Goal: Find contact information: Find contact information

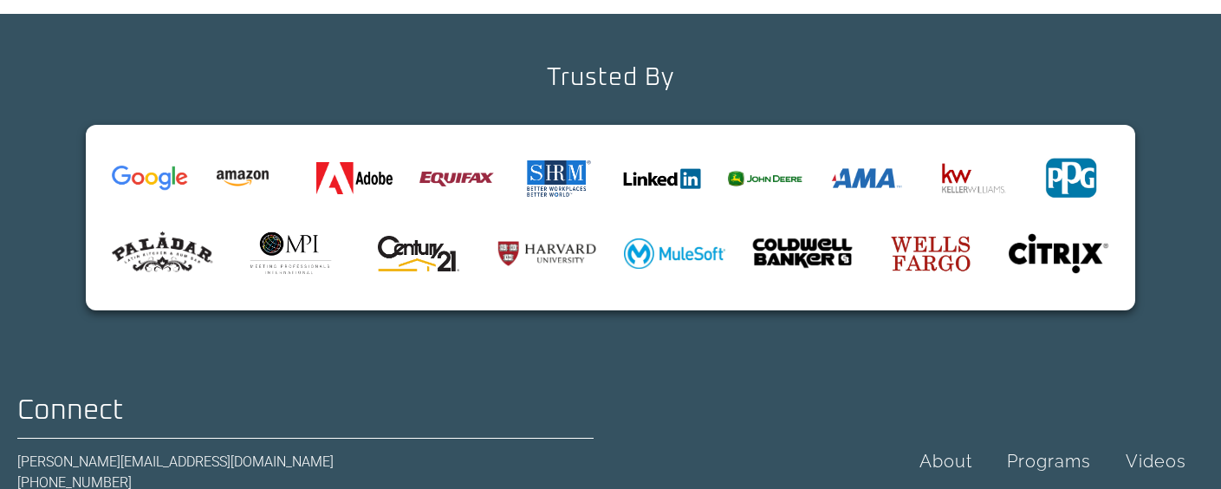
scroll to position [6378, 0]
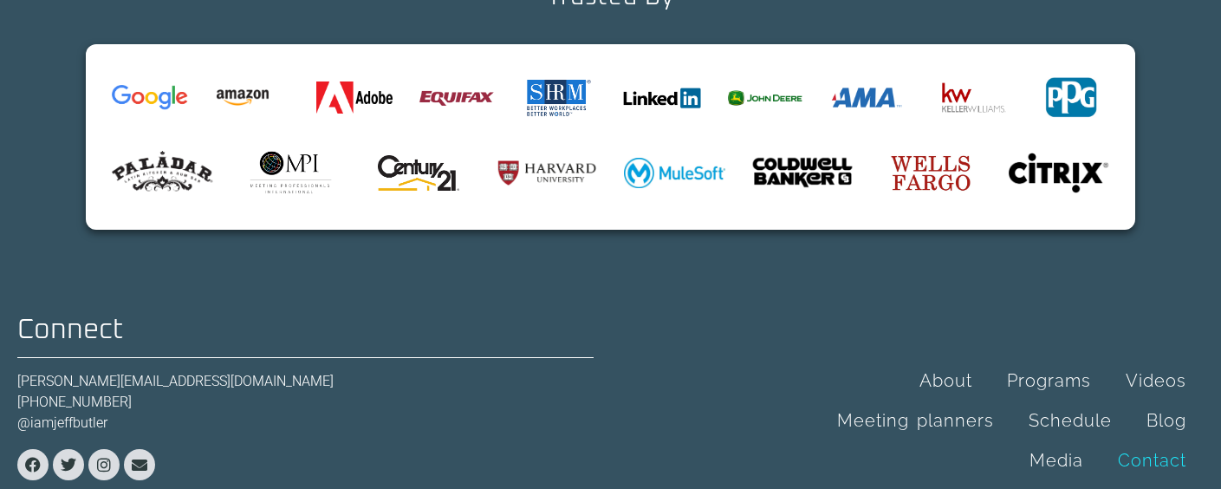
click at [1143, 440] on link "Contact" at bounding box center [1151, 460] width 103 height 40
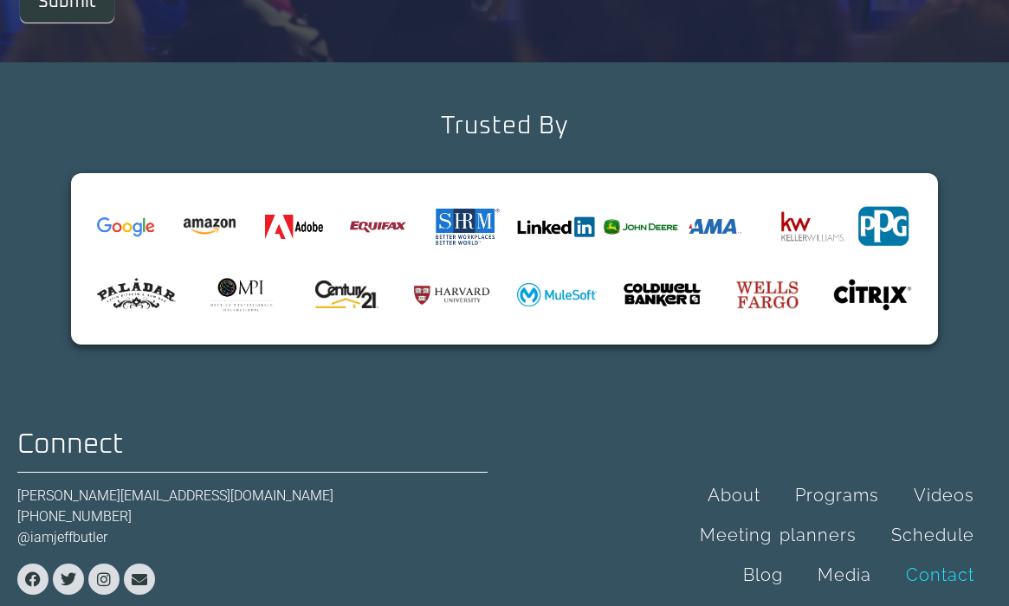
scroll to position [793, 0]
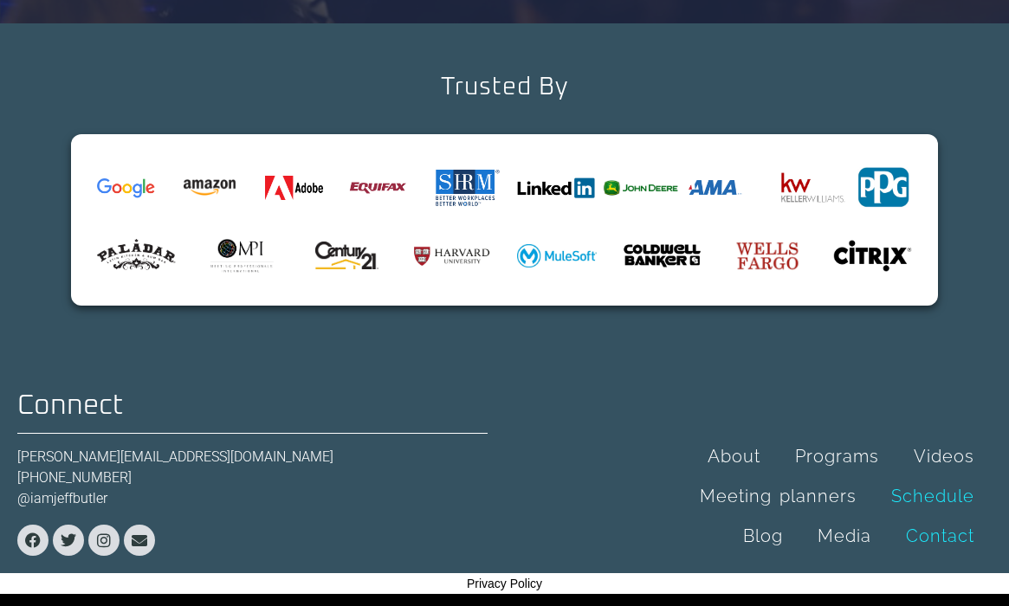
click at [913, 488] on link "Schedule" at bounding box center [933, 496] width 118 height 40
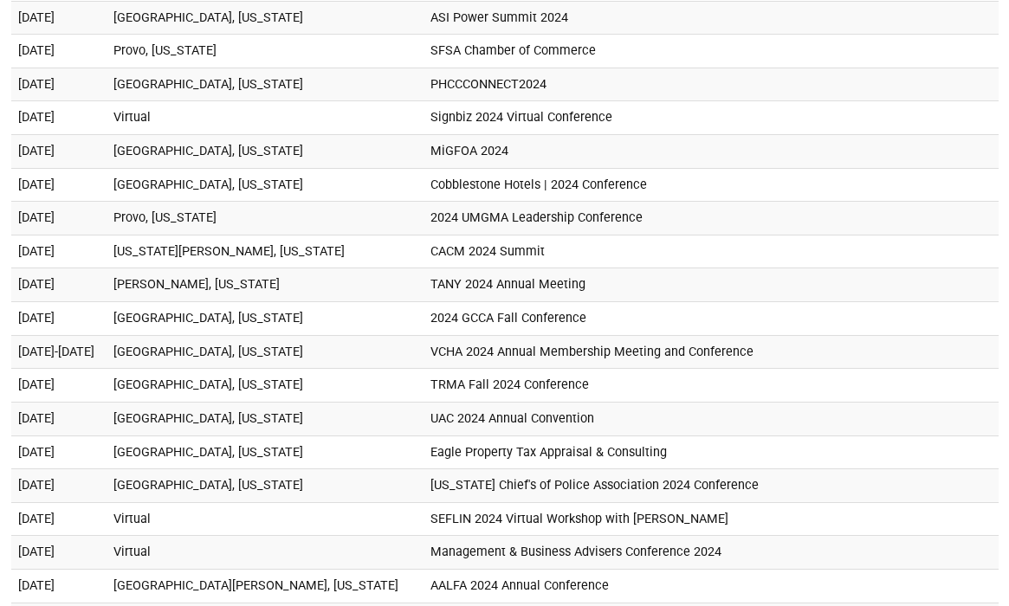
scroll to position [2976, 0]
